Goal: Obtain resource: Obtain resource

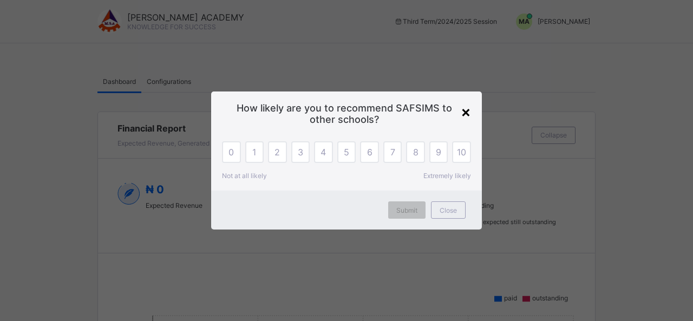
click at [466, 110] on div "×" at bounding box center [466, 111] width 10 height 18
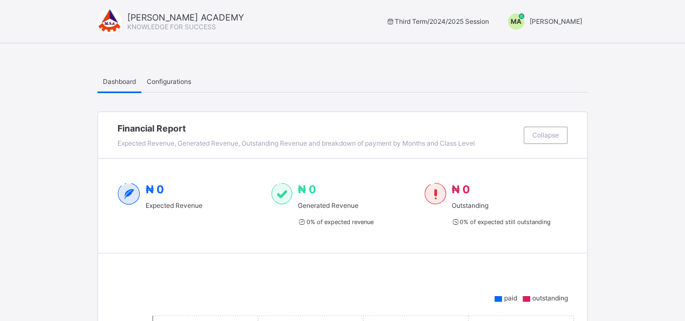
click at [120, 82] on span "Dashboard" at bounding box center [119, 81] width 33 height 8
click at [572, 21] on span "MUSA ADAMU" at bounding box center [556, 21] width 53 height 8
click at [562, 44] on span "Switch to Admin View" at bounding box center [541, 46] width 82 height 12
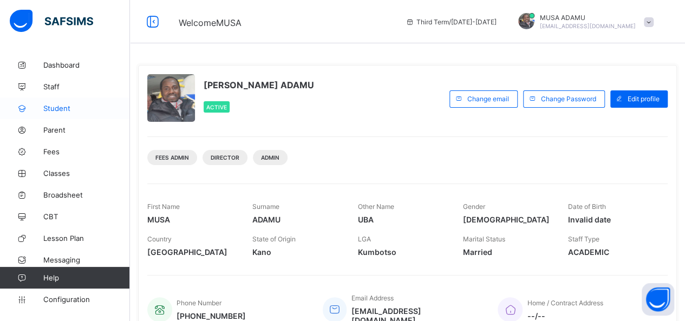
click at [63, 112] on span "Student" at bounding box center [86, 108] width 87 height 9
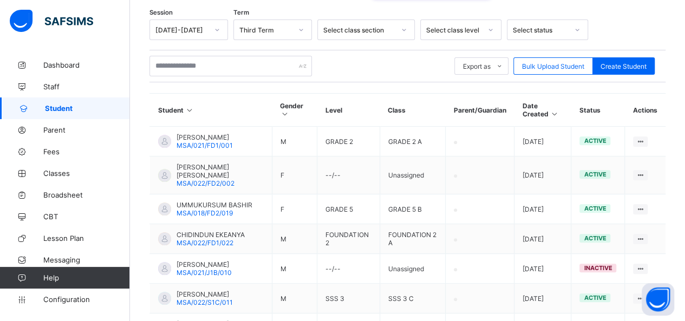
scroll to position [340, 0]
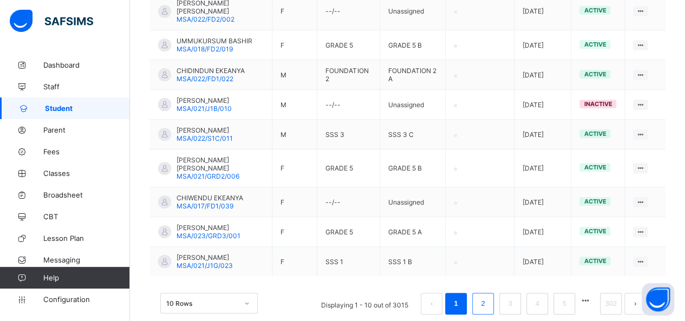
click at [488, 297] on link "2" at bounding box center [483, 304] width 10 height 14
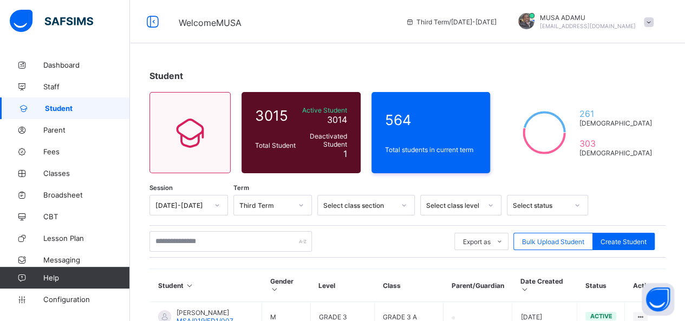
scroll to position [93, 0]
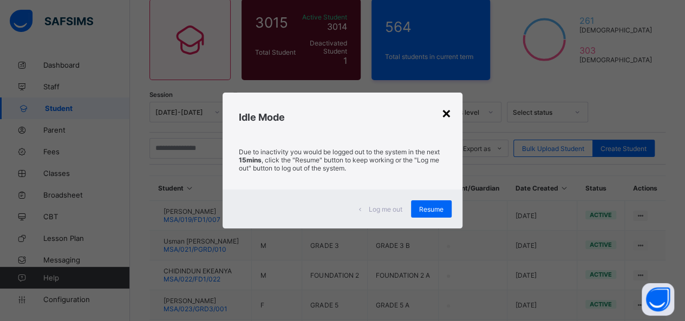
click at [450, 118] on div "×" at bounding box center [446, 112] width 10 height 18
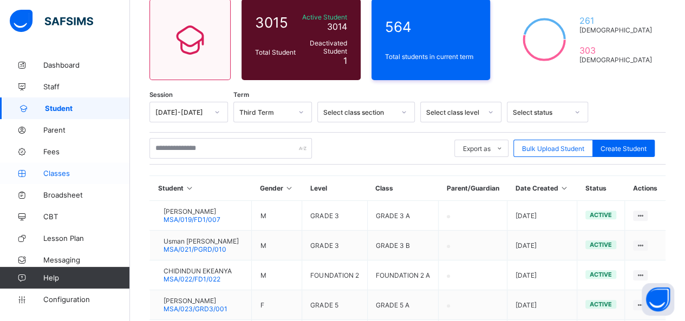
click at [58, 173] on span "Classes" at bounding box center [86, 173] width 87 height 9
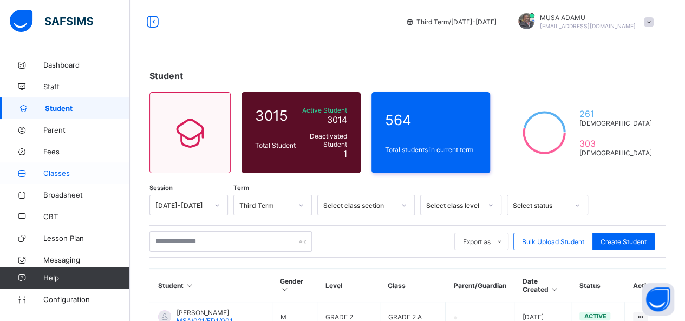
click at [53, 176] on span "Classes" at bounding box center [86, 173] width 87 height 9
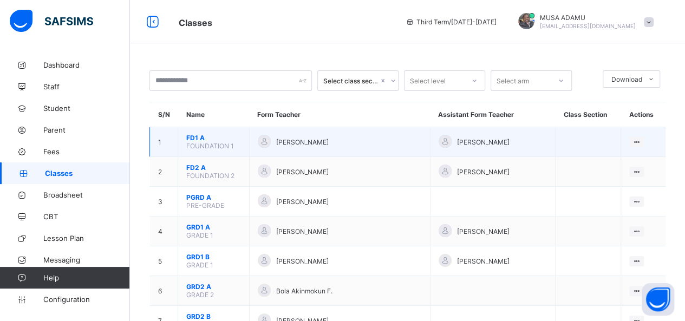
scroll to position [22, 0]
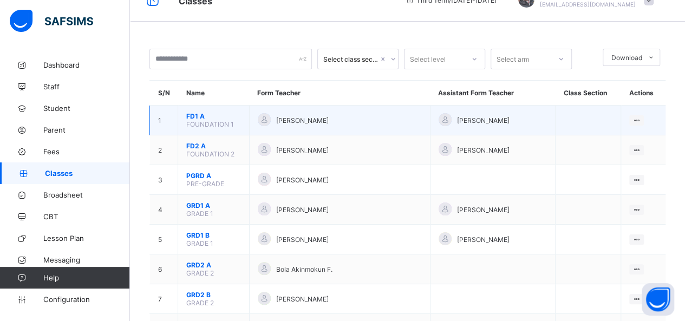
click at [193, 113] on span "FD1 A" at bounding box center [213, 116] width 55 height 8
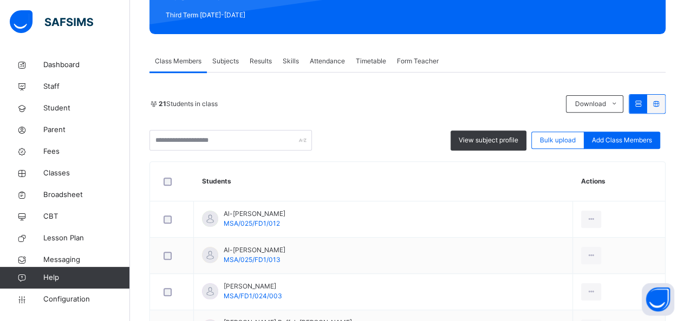
scroll to position [169, 0]
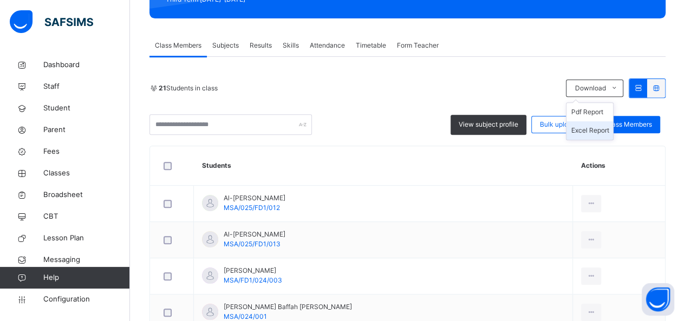
click at [599, 129] on li "Excel Report" at bounding box center [589, 130] width 47 height 18
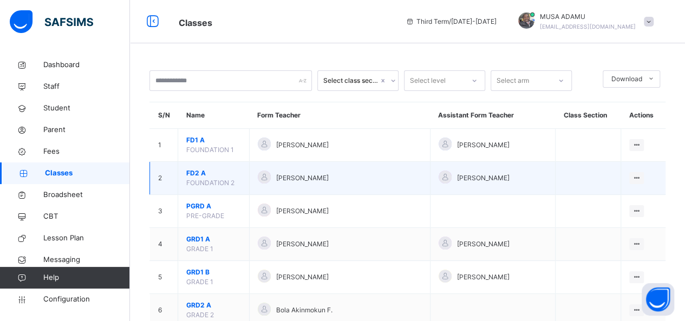
click at [197, 172] on span "FD2 A" at bounding box center [213, 173] width 55 height 10
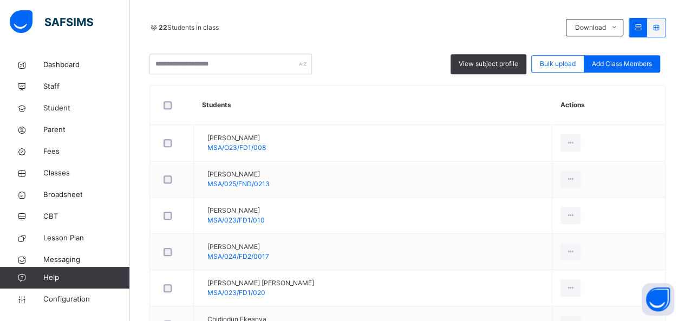
scroll to position [238, 0]
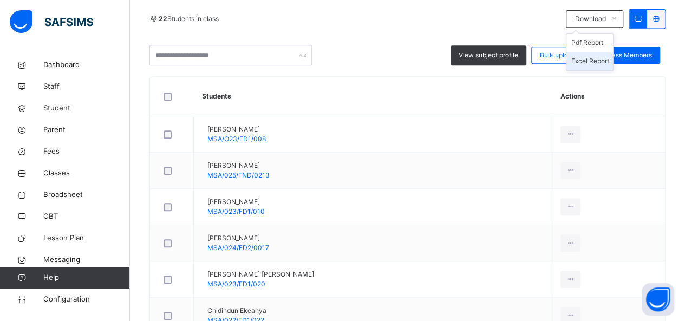
click at [593, 61] on li "Excel Report" at bounding box center [589, 61] width 47 height 18
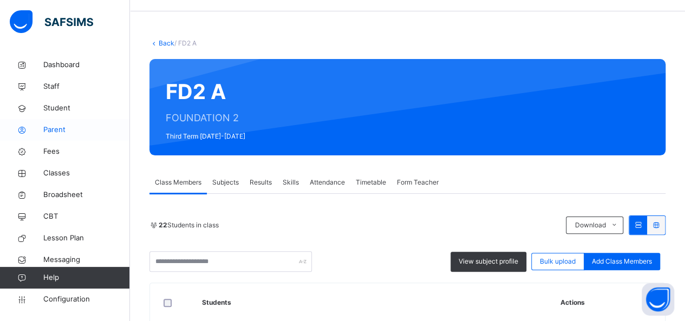
scroll to position [0, 0]
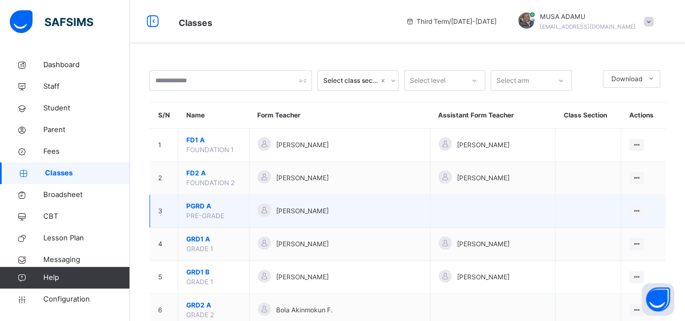
click at [201, 205] on span "PGRD A" at bounding box center [213, 206] width 55 height 10
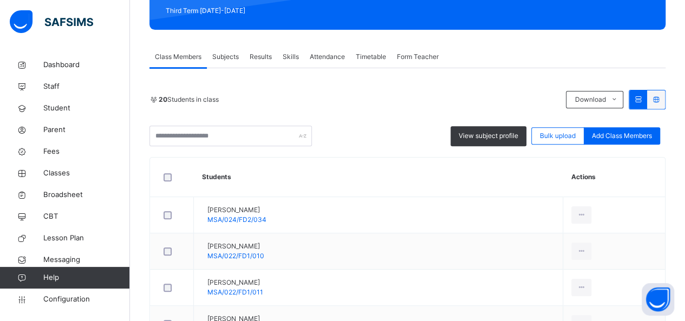
scroll to position [152, 0]
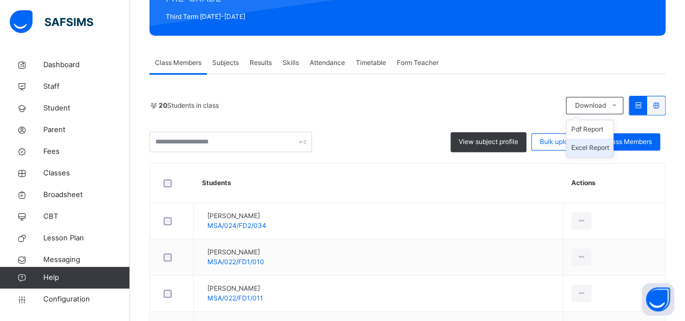
click at [596, 147] on li "Excel Report" at bounding box center [589, 148] width 47 height 18
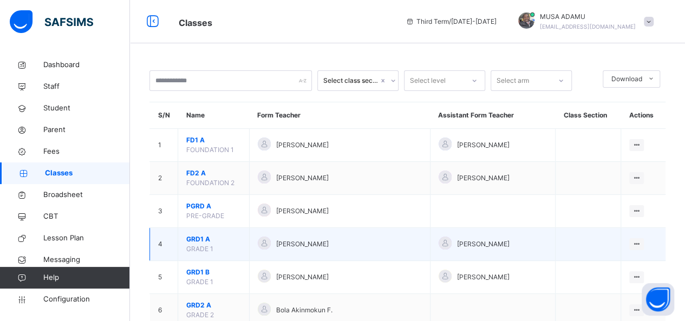
click at [196, 240] on span "GRD1 A" at bounding box center [213, 239] width 55 height 10
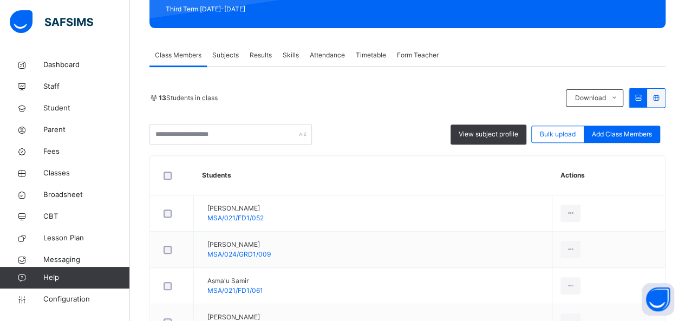
scroll to position [128, 0]
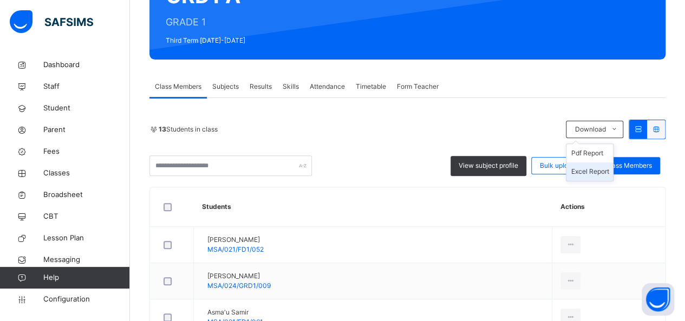
click at [593, 170] on li "Excel Report" at bounding box center [589, 171] width 47 height 18
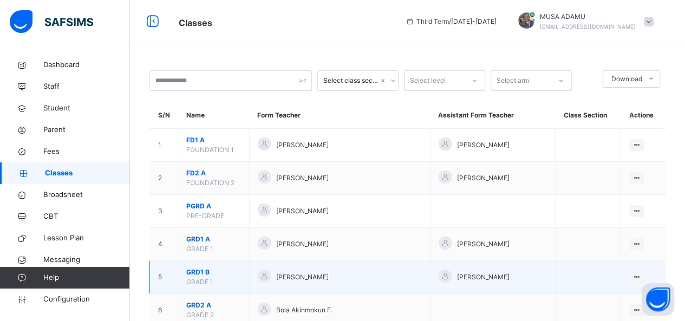
click at [195, 271] on span "GRD1 B" at bounding box center [213, 273] width 55 height 10
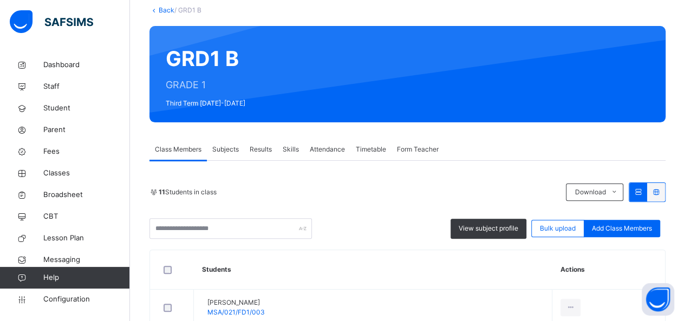
scroll to position [173, 0]
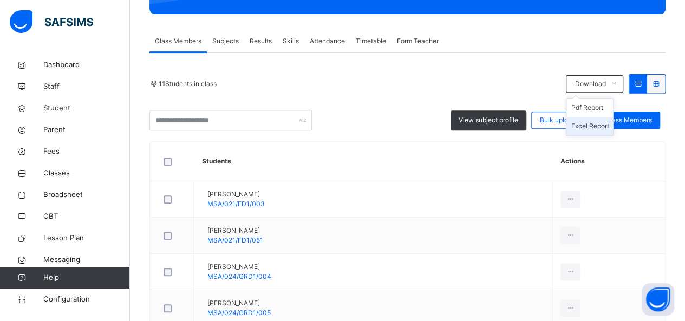
click at [597, 126] on li "Excel Report" at bounding box center [589, 126] width 47 height 18
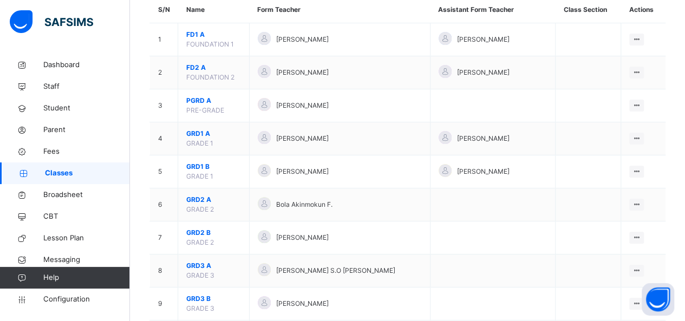
scroll to position [108, 0]
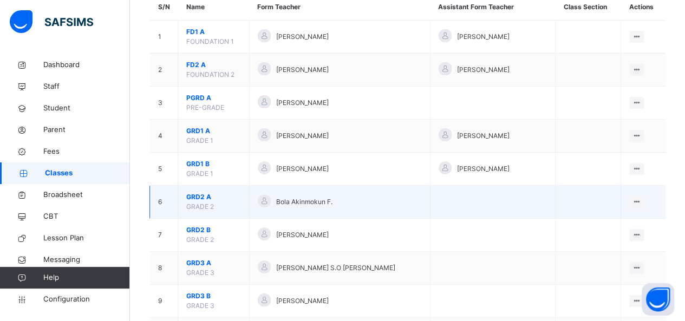
click at [197, 196] on span "GRD2 A" at bounding box center [213, 197] width 55 height 10
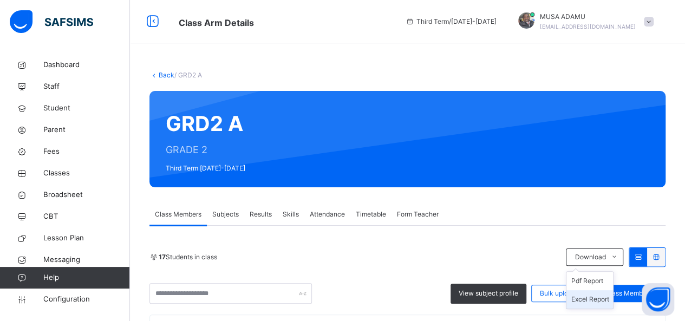
click at [597, 297] on li "Excel Report" at bounding box center [589, 299] width 47 height 18
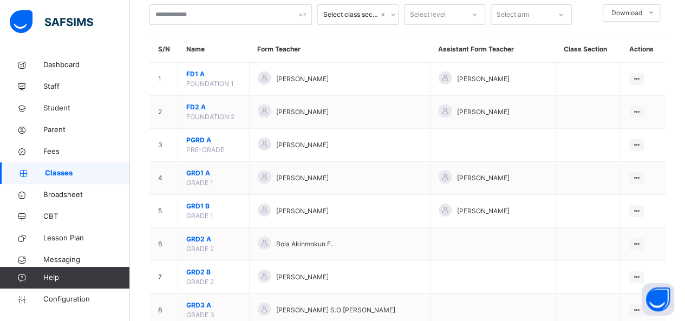
scroll to position [87, 0]
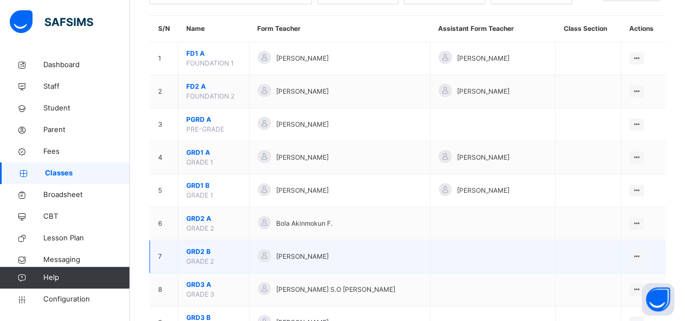
click at [202, 251] on span "GRD2 B" at bounding box center [213, 252] width 55 height 10
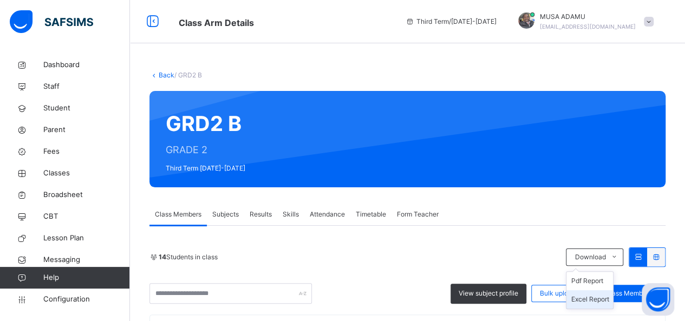
click at [596, 297] on li "Excel Report" at bounding box center [589, 299] width 47 height 18
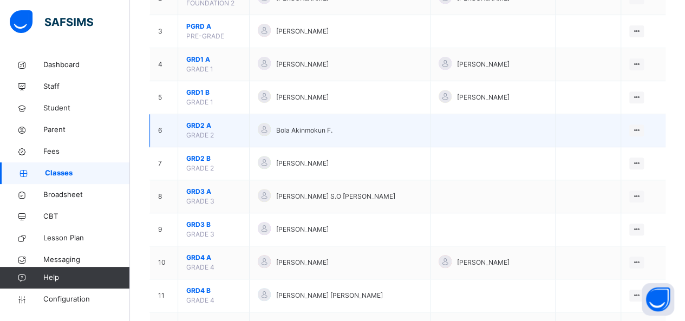
scroll to position [195, 0]
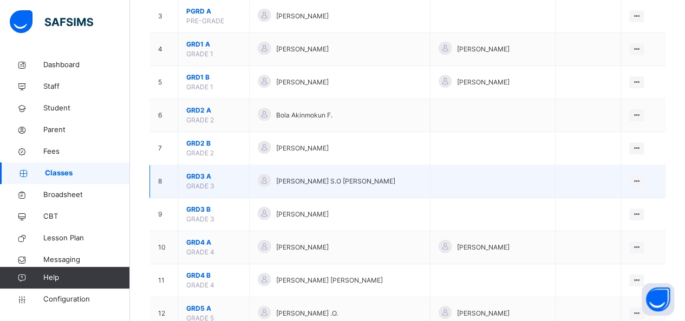
click at [198, 175] on span "GRD3 A" at bounding box center [213, 177] width 55 height 10
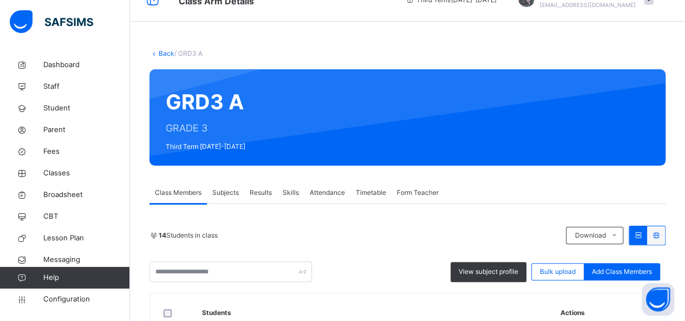
scroll to position [43, 0]
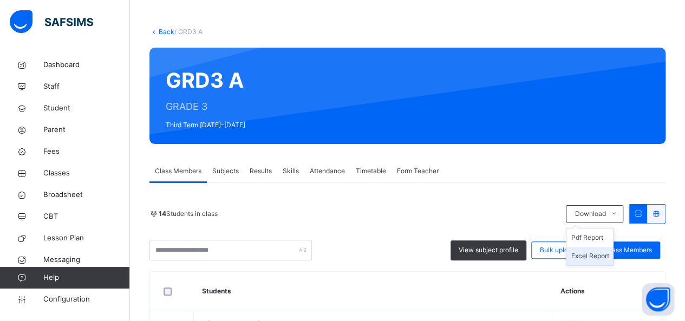
click at [597, 256] on li "Excel Report" at bounding box center [589, 256] width 47 height 18
click at [436, 213] on div "14 Students in class" at bounding box center [354, 214] width 411 height 10
click at [591, 255] on li "Excel Report" at bounding box center [589, 256] width 47 height 18
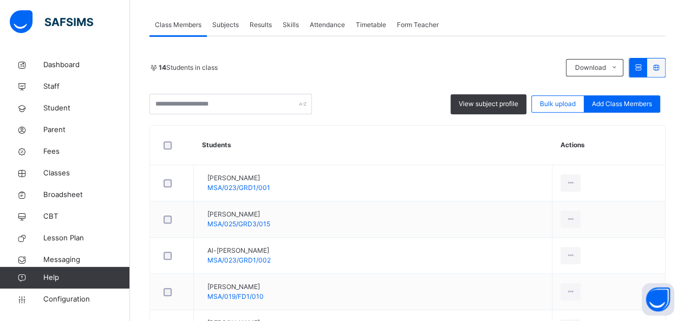
scroll to position [217, 0]
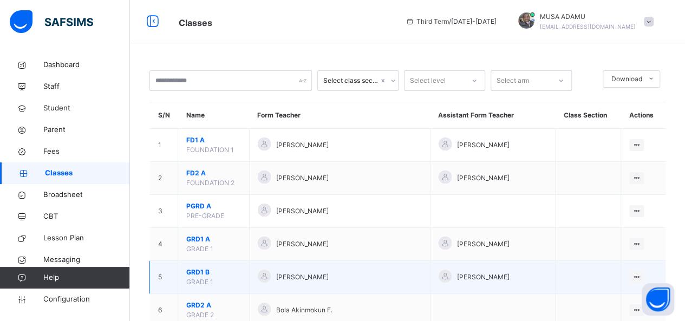
click at [193, 270] on span "GRD1 B" at bounding box center [213, 273] width 55 height 10
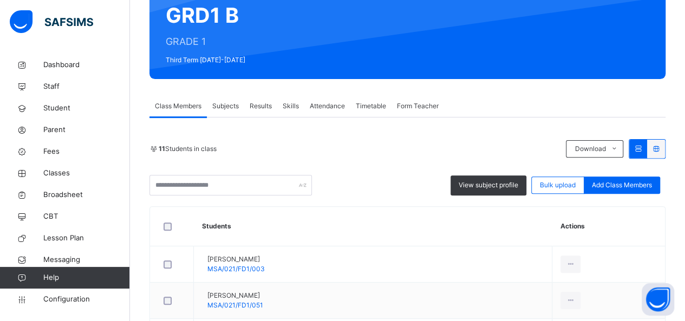
scroll to position [130, 0]
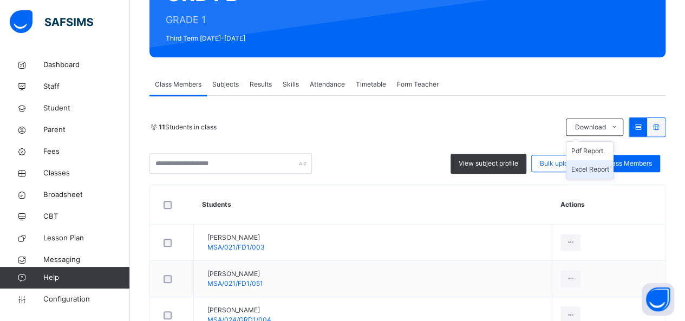
click at [590, 168] on li "Excel Report" at bounding box center [589, 169] width 47 height 18
click at [357, 45] on div at bounding box center [456, 9] width 388 height 75
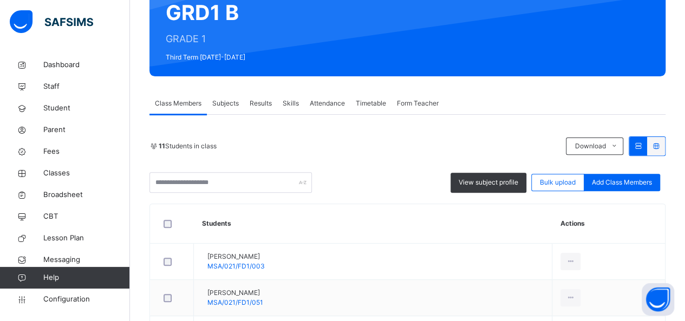
scroll to position [108, 0]
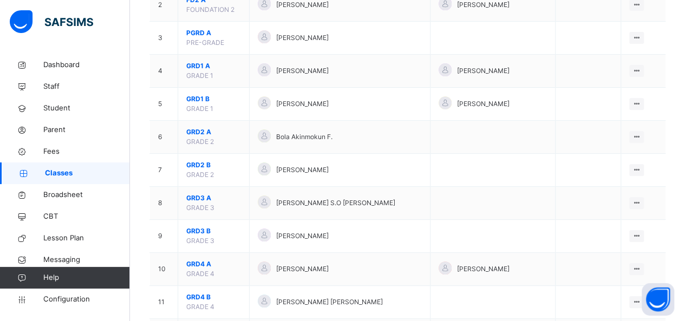
scroll to position [195, 0]
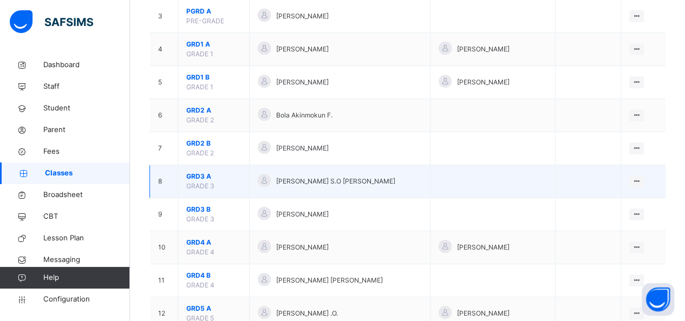
click at [195, 174] on span "GRD3 A" at bounding box center [213, 177] width 55 height 10
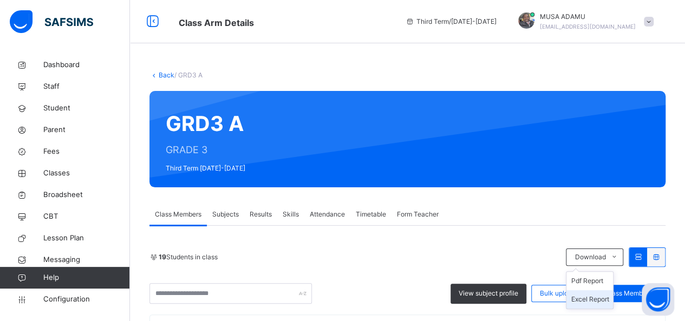
click at [598, 301] on li "Excel Report" at bounding box center [589, 299] width 47 height 18
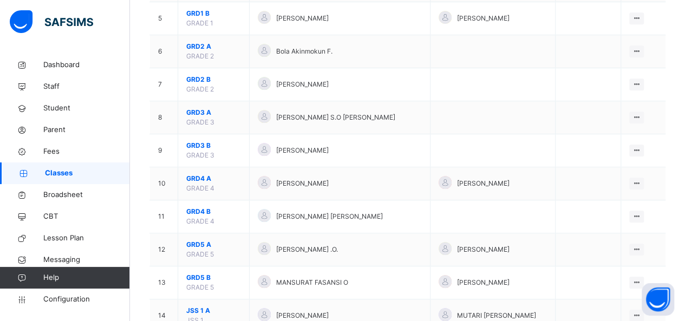
scroll to position [260, 0]
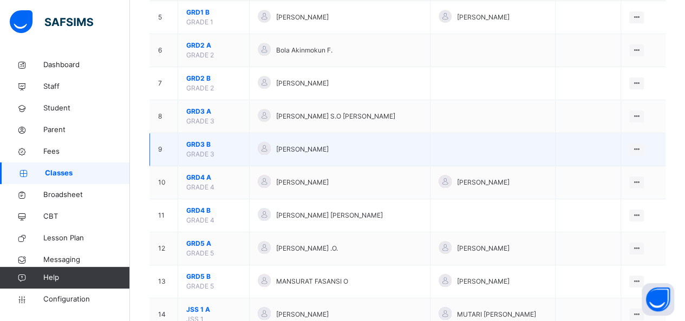
click at [197, 142] on span "GRD3 B" at bounding box center [213, 145] width 55 height 10
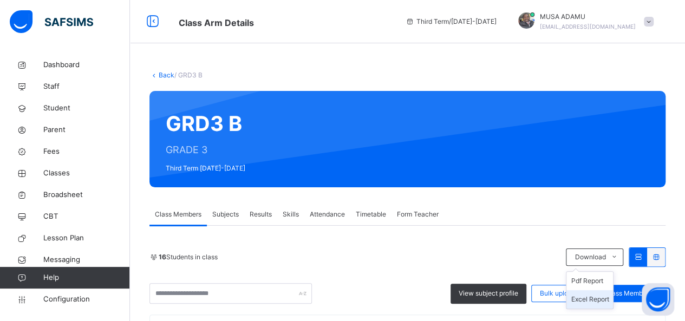
click at [593, 299] on li "Excel Report" at bounding box center [589, 299] width 47 height 18
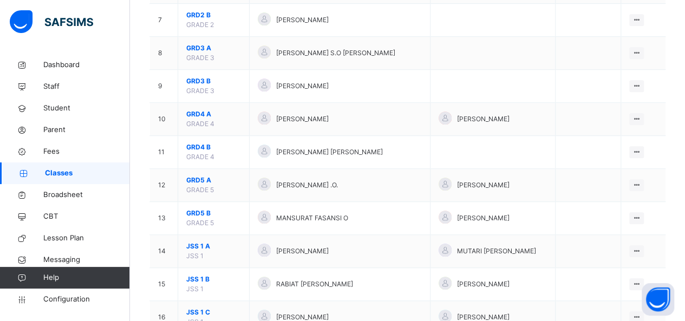
scroll to position [325, 0]
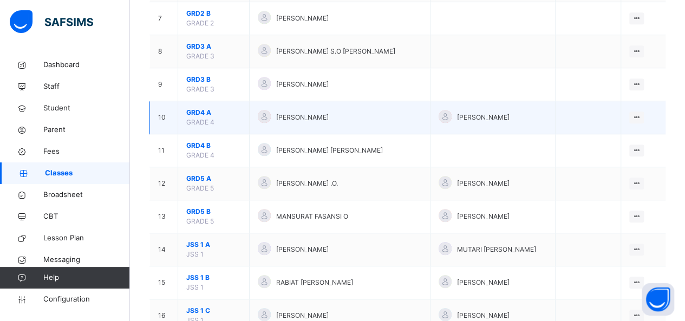
click at [194, 109] on span "GRD4 A" at bounding box center [213, 113] width 55 height 10
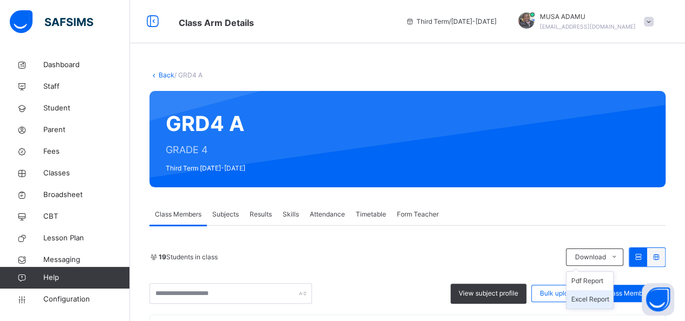
click at [590, 300] on li "Excel Report" at bounding box center [589, 299] width 47 height 18
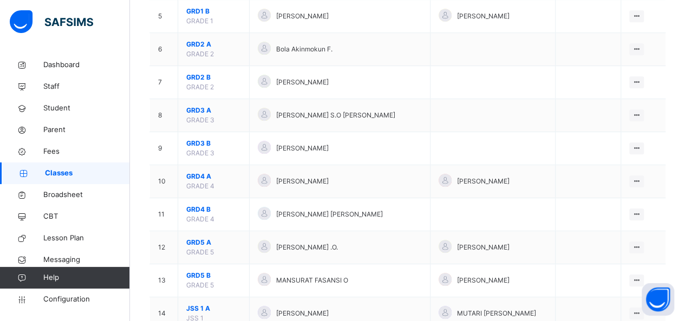
scroll to position [260, 0]
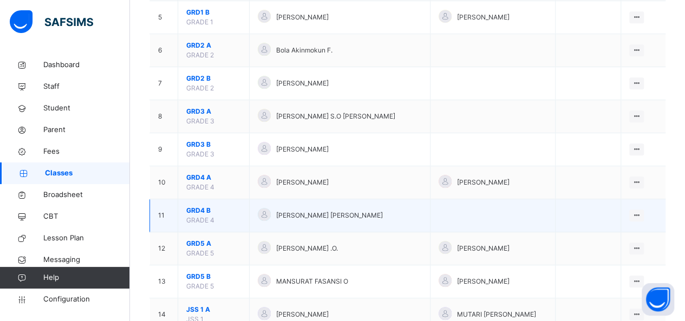
click at [192, 210] on span "GRD4 B" at bounding box center [213, 211] width 55 height 10
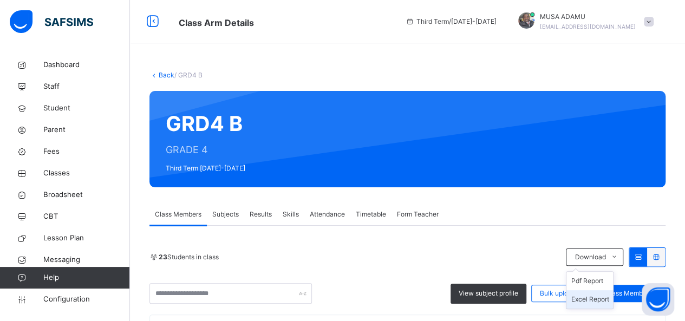
click at [595, 294] on li "Excel Report" at bounding box center [589, 299] width 47 height 18
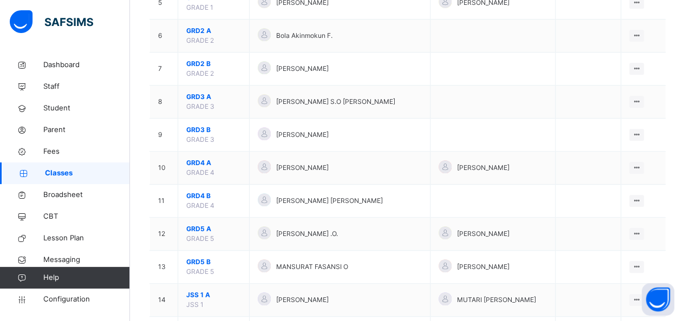
scroll to position [303, 0]
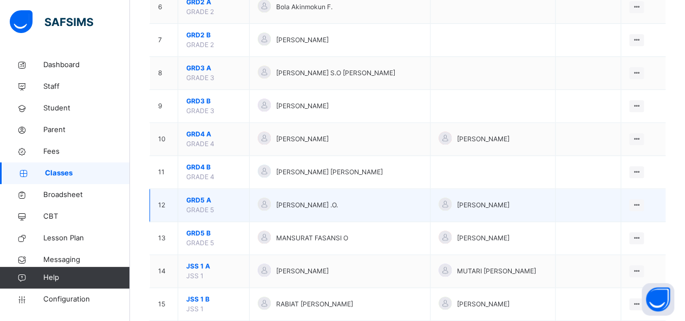
click at [197, 198] on span "GRD5 A" at bounding box center [213, 200] width 55 height 10
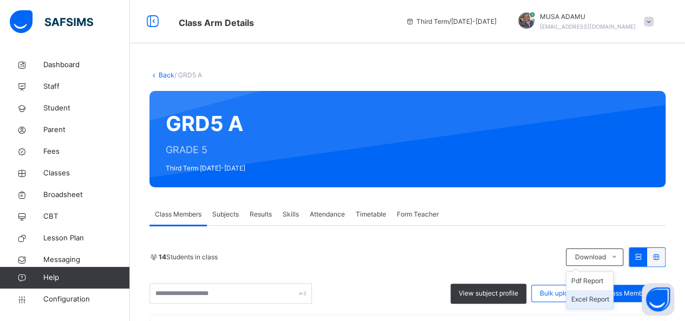
click at [588, 301] on li "Excel Report" at bounding box center [589, 299] width 47 height 18
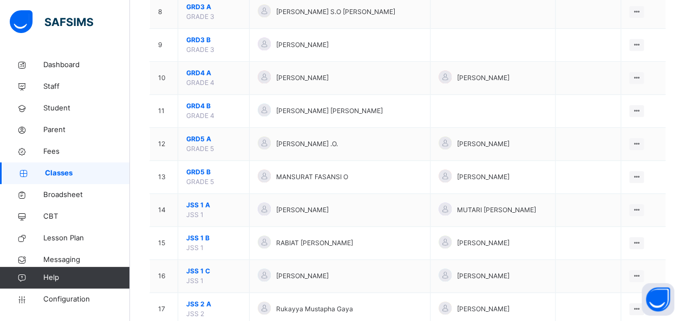
scroll to position [357, 0]
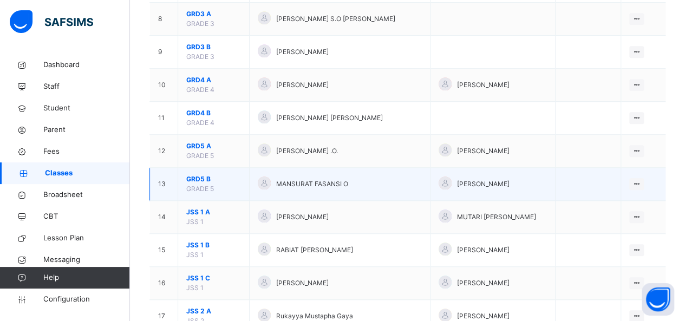
click at [194, 176] on span "GRD5 B" at bounding box center [213, 179] width 55 height 10
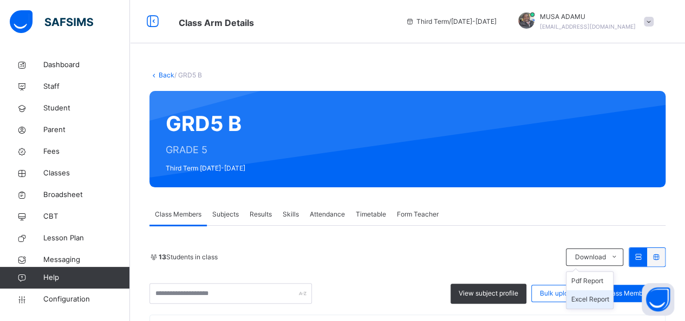
click at [597, 297] on li "Excel Report" at bounding box center [589, 299] width 47 height 18
